Goal: Information Seeking & Learning: Find specific fact

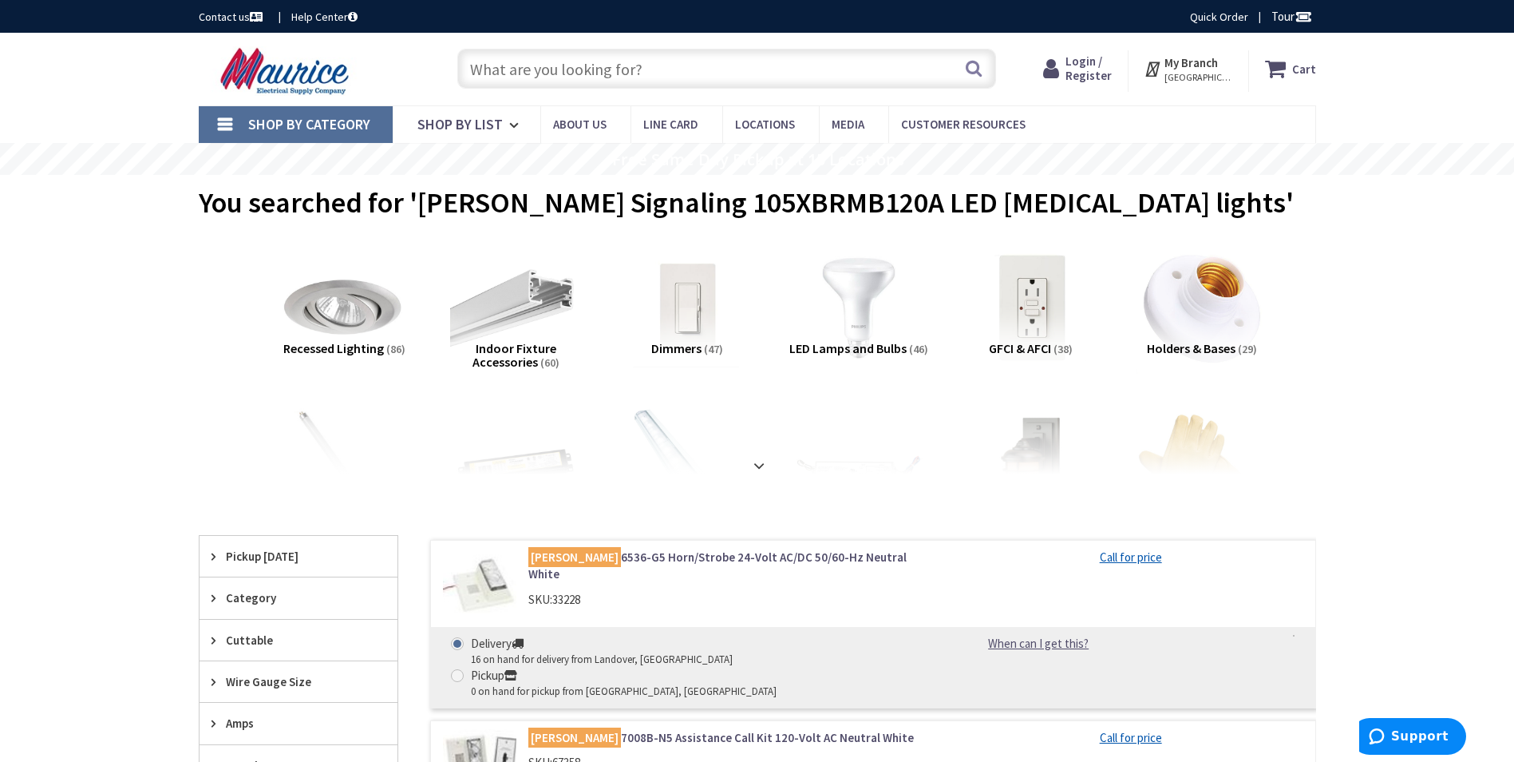
click at [528, 68] on input "text" at bounding box center [726, 69] width 539 height 40
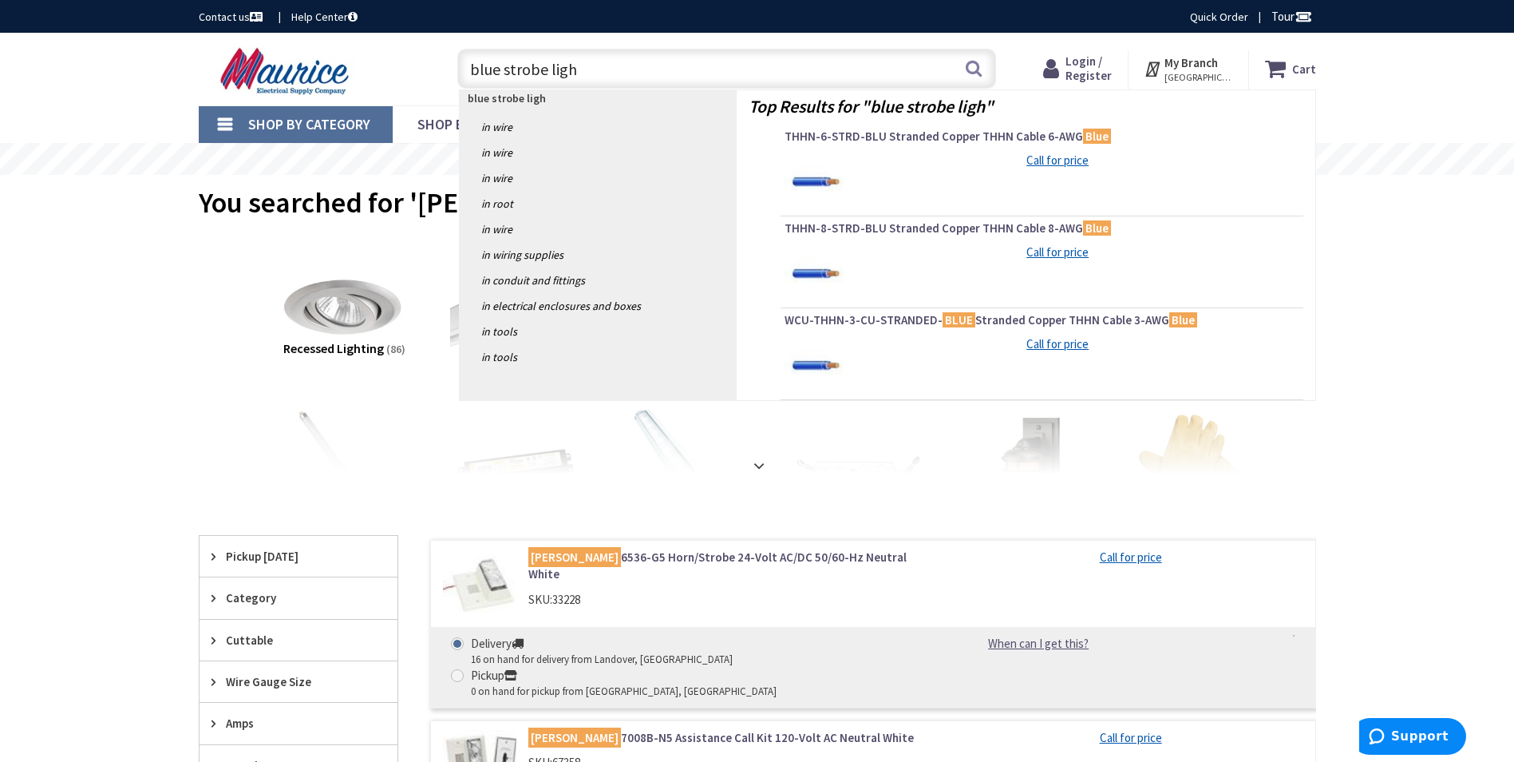
type input "blue strobe light"
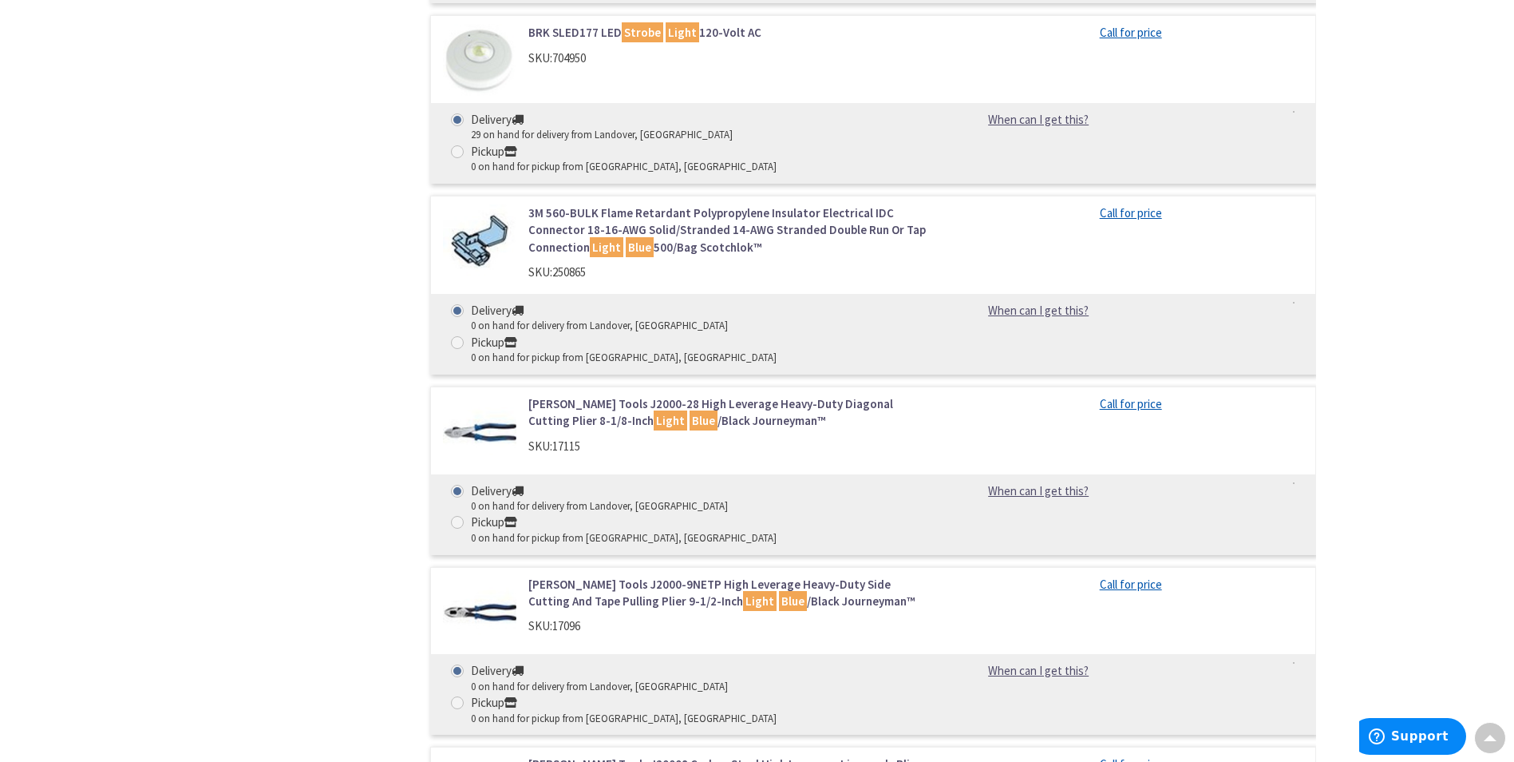
scroll to position [1508, 0]
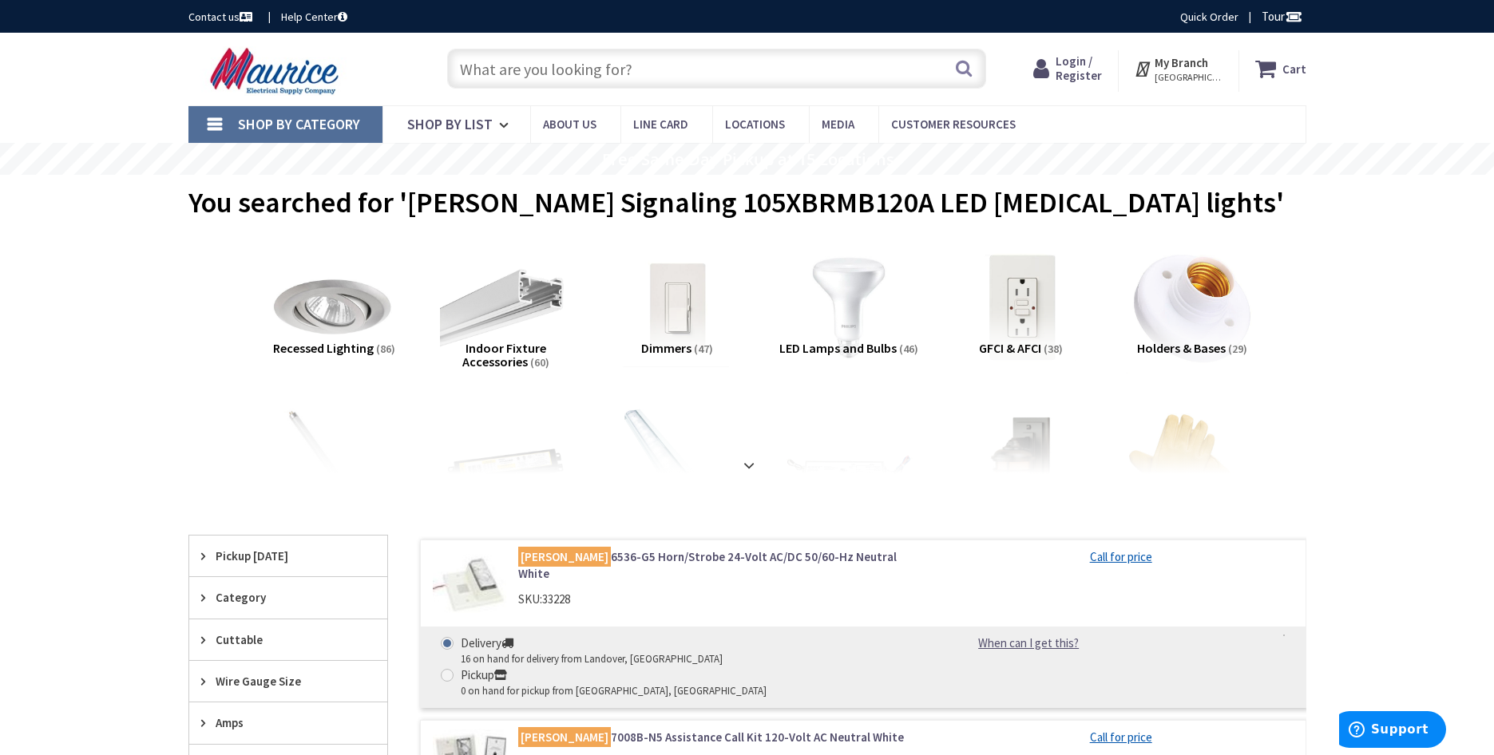
click at [578, 73] on input "text" at bounding box center [716, 69] width 539 height 40
